Goal: Navigation & Orientation: Find specific page/section

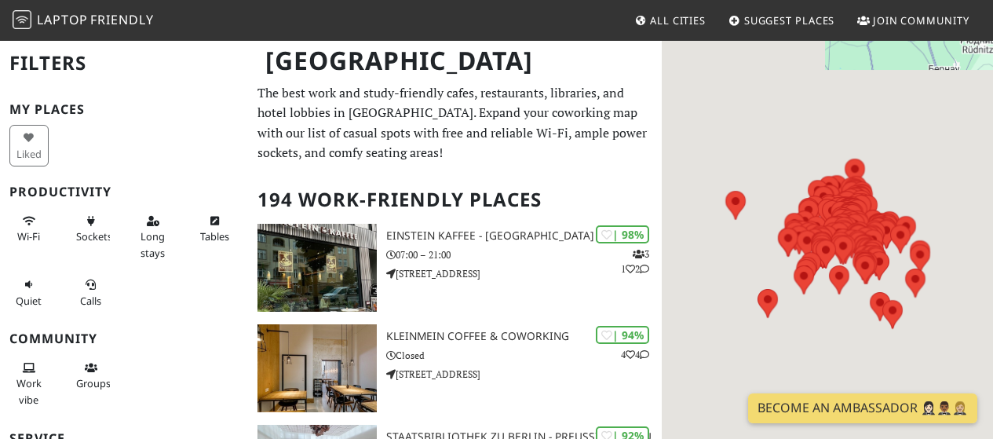
scroll to position [66, 0]
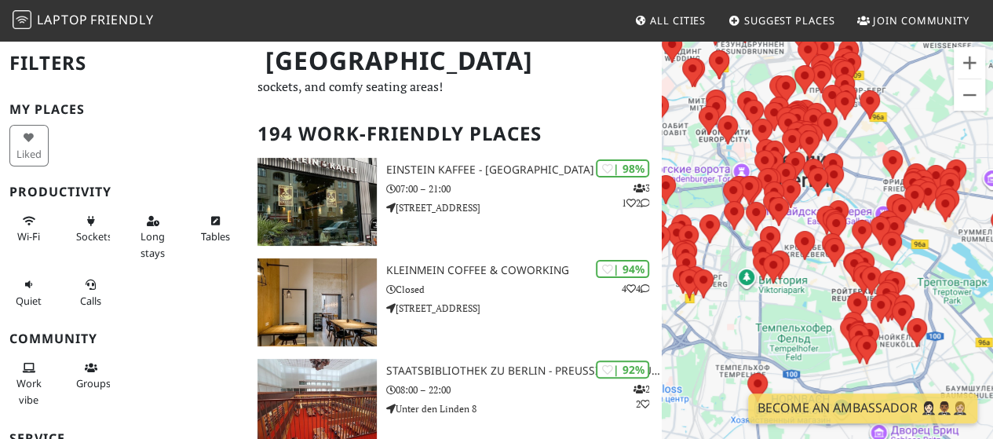
drag, startPoint x: 914, startPoint y: 334, endPoint x: 770, endPoint y: 274, distance: 156.3
click at [770, 274] on div at bounding box center [827, 258] width 331 height 439
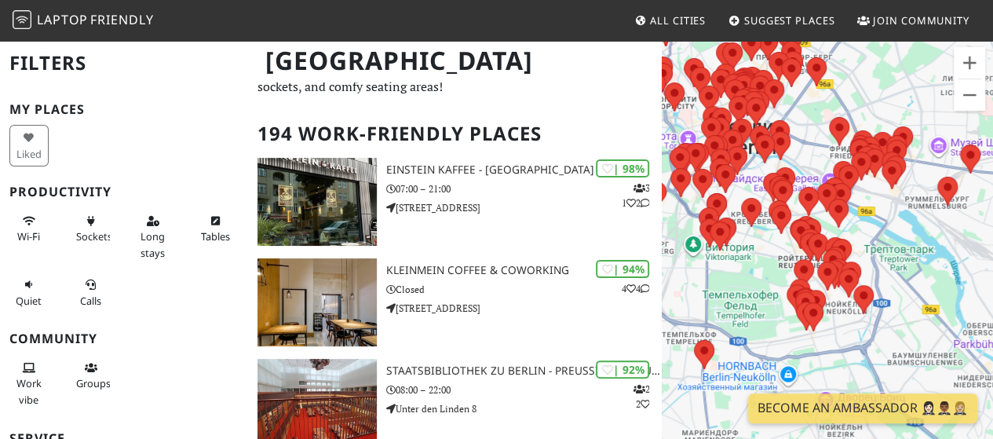
click at [832, 344] on div at bounding box center [827, 258] width 331 height 439
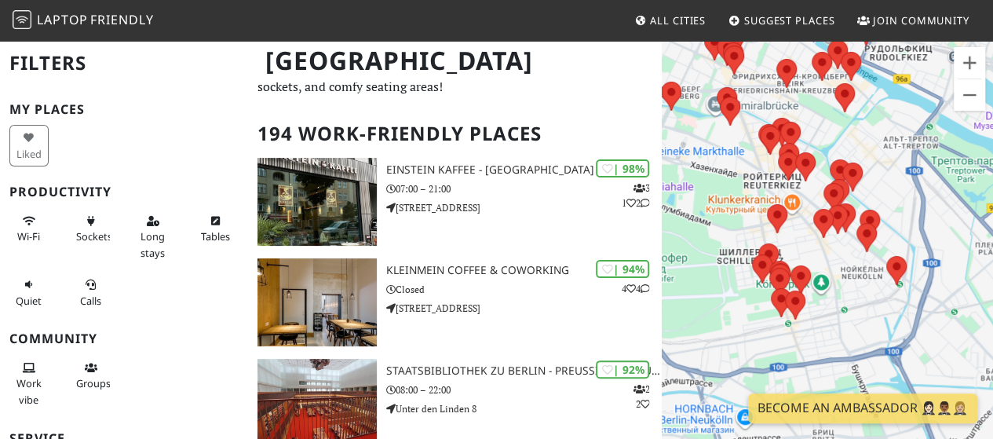
click at [832, 344] on div at bounding box center [827, 258] width 331 height 439
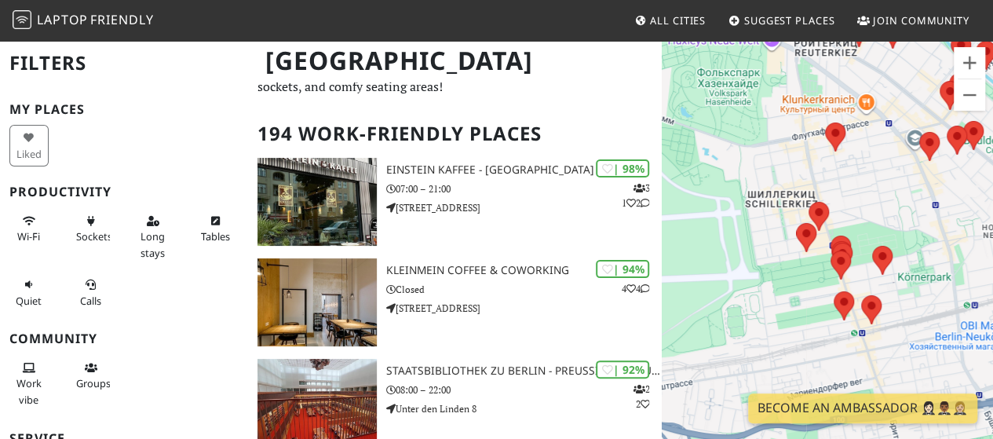
drag, startPoint x: 719, startPoint y: 320, endPoint x: 836, endPoint y: 349, distance: 120.8
click at [836, 349] on div at bounding box center [827, 258] width 331 height 439
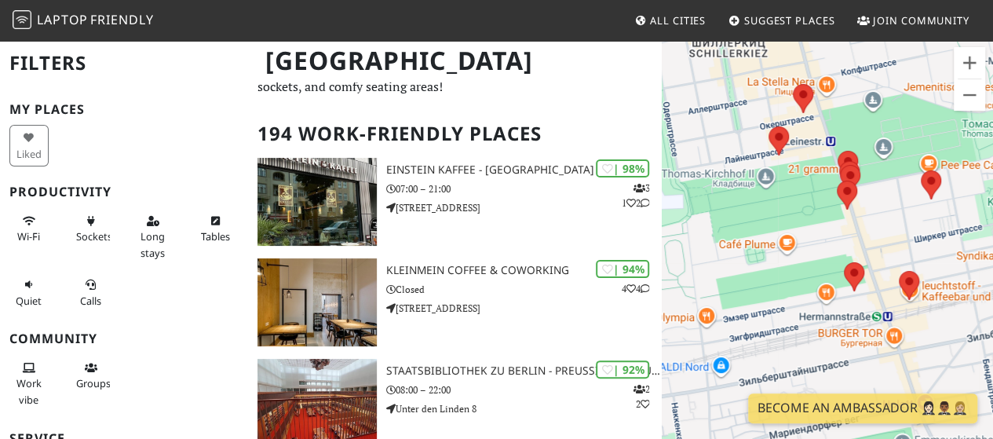
click at [927, 321] on div at bounding box center [827, 258] width 331 height 439
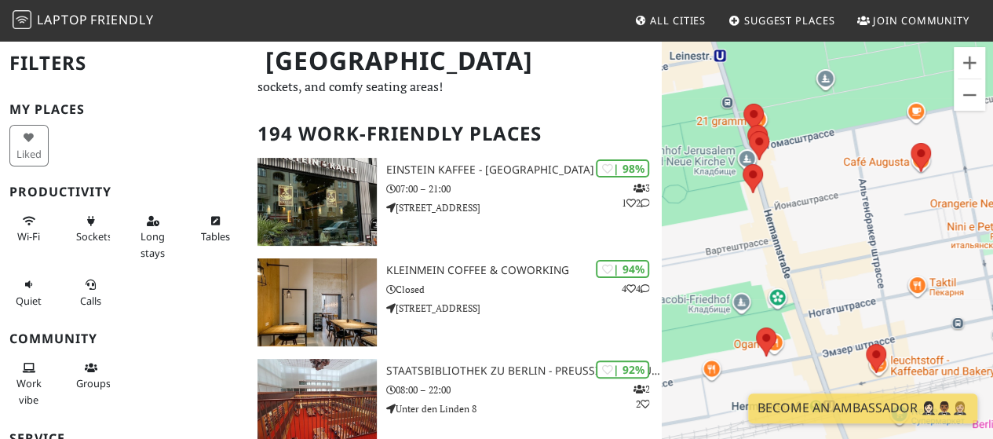
drag, startPoint x: 842, startPoint y: 116, endPoint x: 828, endPoint y: 214, distance: 98.4
click at [828, 214] on div at bounding box center [827, 258] width 331 height 439
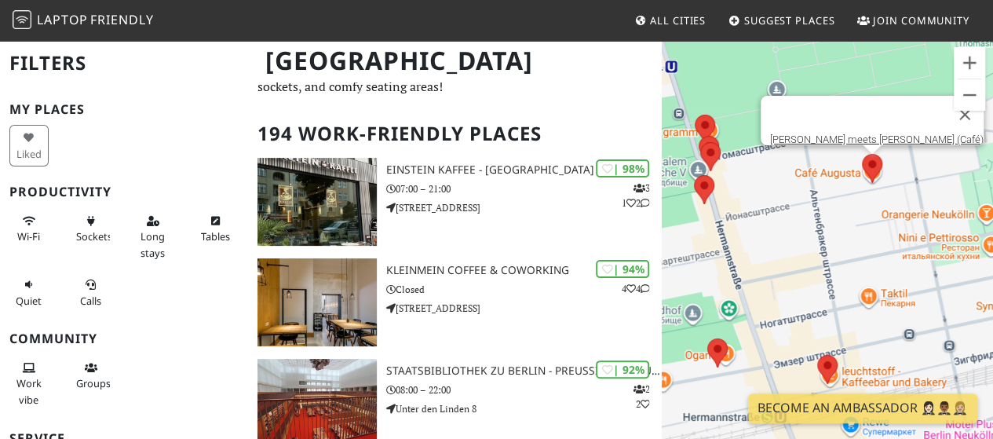
click at [862, 154] on area at bounding box center [862, 154] width 0 height 0
click at [878, 183] on img at bounding box center [872, 168] width 20 height 29
click at [862, 154] on area at bounding box center [862, 154] width 0 height 0
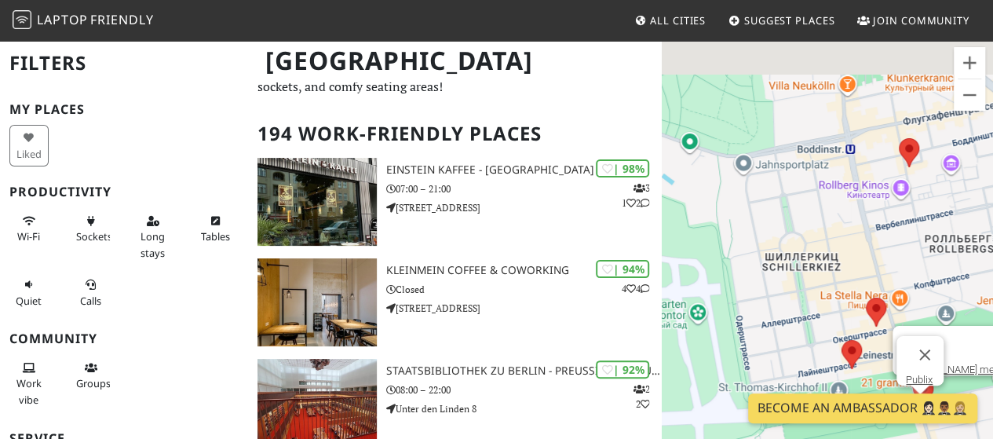
drag, startPoint x: 704, startPoint y: 137, endPoint x: 906, endPoint y: 403, distance: 334.6
click at [906, 373] on body "Laptop Friendly All Cities Suggest Places Join Community [GEOGRAPHIC_DATA] Filt…" at bounding box center [496, 153] width 993 height 439
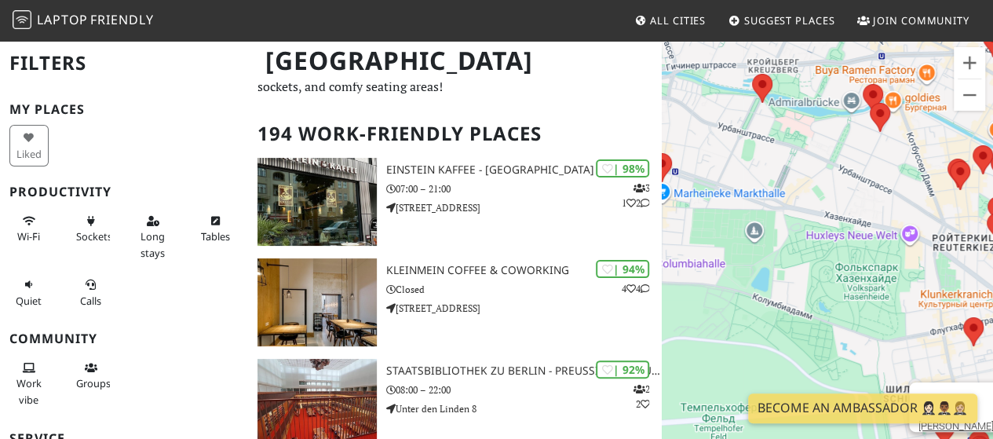
drag, startPoint x: 858, startPoint y: 122, endPoint x: 798, endPoint y: 339, distance: 225.6
click at [798, 339] on div "[PERSON_NAME] meets [PERSON_NAME] (Café)" at bounding box center [827, 258] width 331 height 439
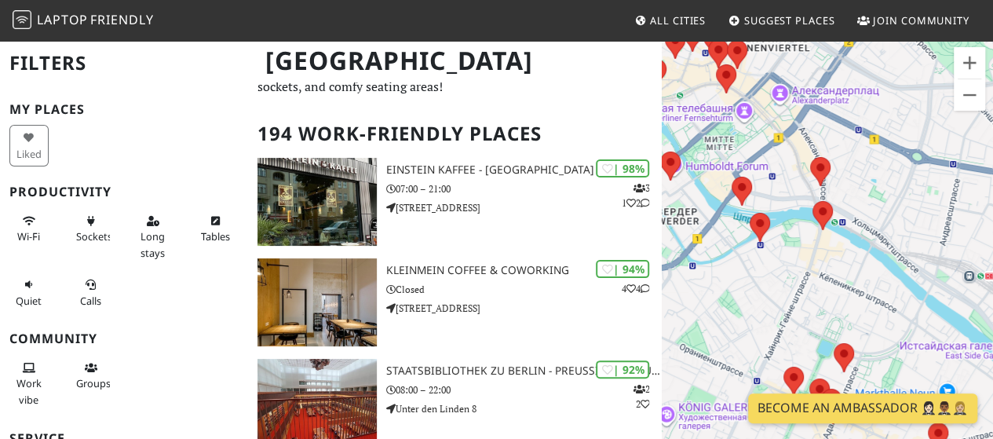
drag, startPoint x: 884, startPoint y: 225, endPoint x: 875, endPoint y: 412, distance: 187.1
click at [875, 373] on body "Laptop Friendly All Cities Suggest Places Join Community [GEOGRAPHIC_DATA] Filt…" at bounding box center [496, 153] width 993 height 439
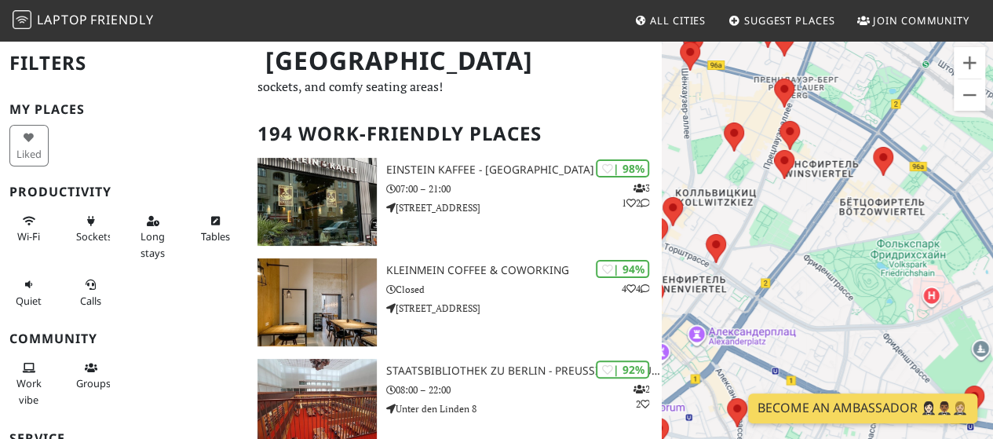
drag, startPoint x: 861, startPoint y: 152, endPoint x: 776, endPoint y: 400, distance: 262.3
click at [776, 373] on body "Laptop Friendly All Cities Suggest Places Join Community [GEOGRAPHIC_DATA] Filt…" at bounding box center [496, 153] width 993 height 439
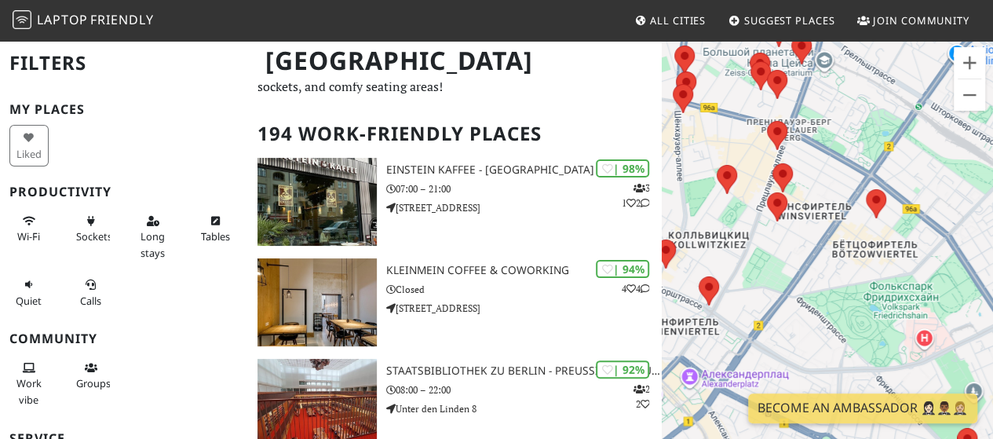
drag, startPoint x: 851, startPoint y: 173, endPoint x: 862, endPoint y: 203, distance: 32.1
click at [862, 203] on div "[PERSON_NAME] meets [PERSON_NAME] (Café)" at bounding box center [827, 258] width 331 height 439
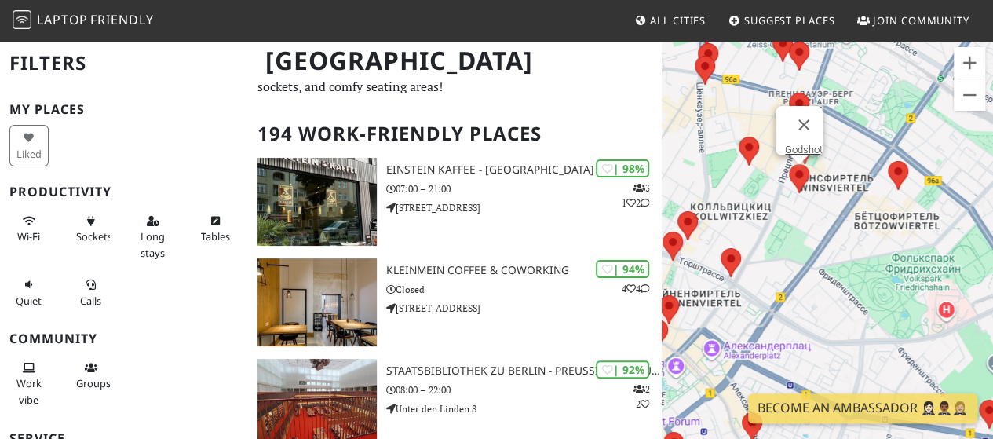
click at [789, 164] on area at bounding box center [789, 164] width 0 height 0
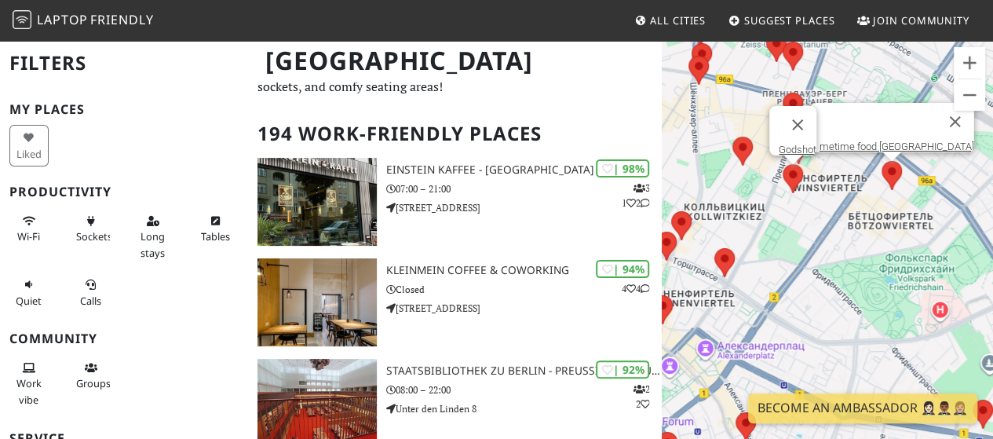
click at [882, 161] on area at bounding box center [882, 161] width 0 height 0
